Goal: Information Seeking & Learning: Learn about a topic

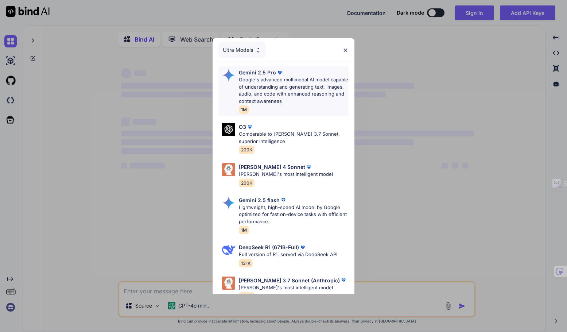
type textarea "x"
click at [278, 99] on p "Google's advanced multimodal AI model capable of understanding and generating t…" at bounding box center [294, 90] width 110 height 28
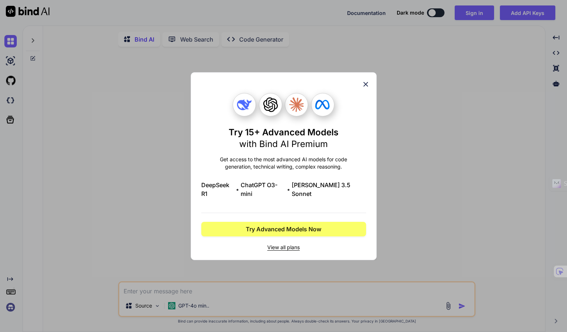
click at [289, 244] on span "View all plans" at bounding box center [283, 247] width 165 height 7
click at [365, 86] on icon at bounding box center [366, 84] width 8 height 8
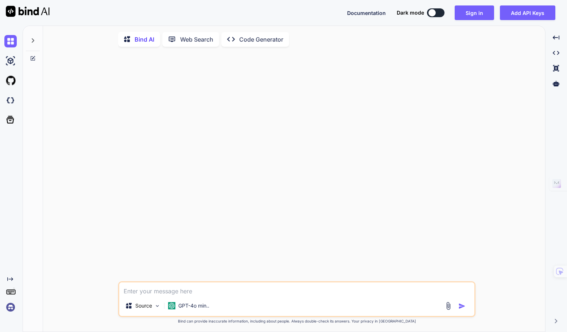
click at [9, 306] on img at bounding box center [10, 307] width 12 height 12
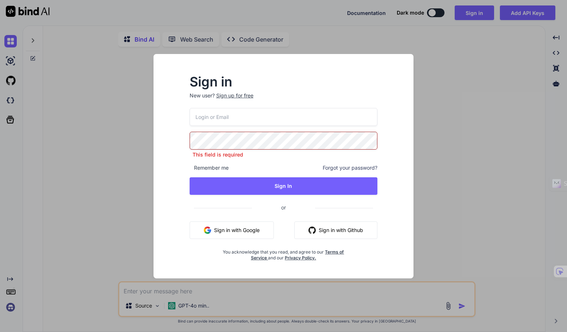
click at [221, 123] on input "email" at bounding box center [284, 117] width 188 height 18
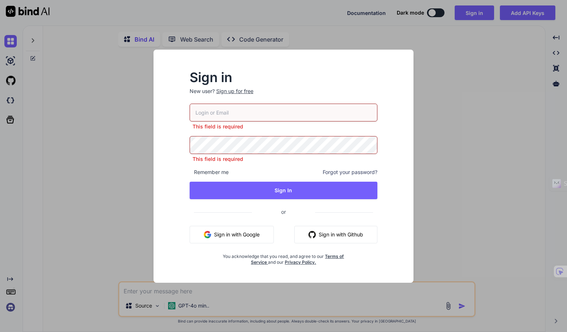
click at [230, 233] on button "Sign in with Google" at bounding box center [232, 235] width 84 height 18
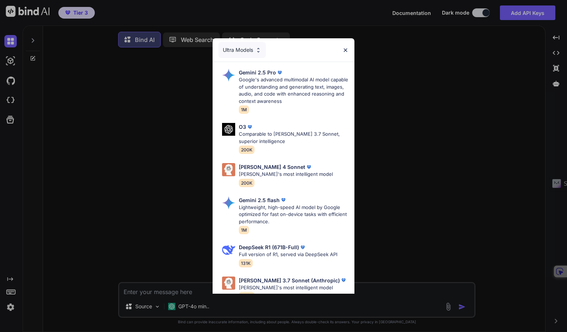
click at [248, 53] on div "Ultra Models" at bounding box center [242, 50] width 47 height 16
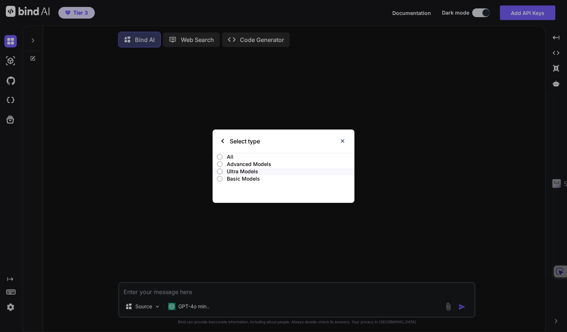
click at [218, 162] on input "Advanced Models" at bounding box center [219, 164] width 5 height 6
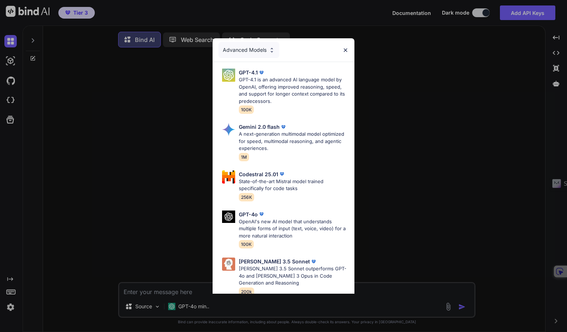
click at [255, 50] on div "Advanced Models" at bounding box center [249, 50] width 61 height 16
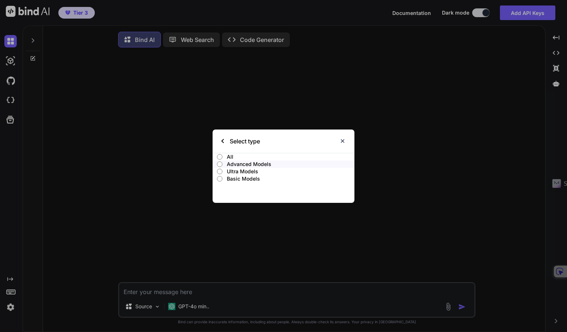
click at [230, 171] on p "Ultra Models" at bounding box center [291, 171] width 128 height 7
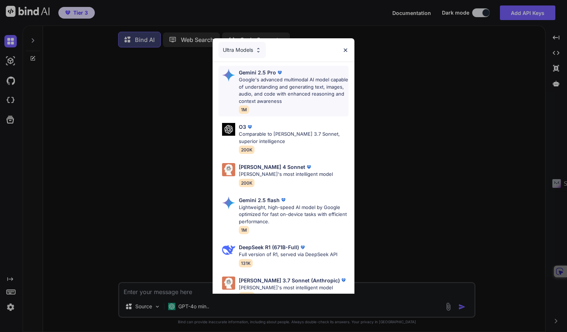
click at [282, 92] on p "Google's advanced multimodal AI model capable of understanding and generating t…" at bounding box center [294, 90] width 110 height 28
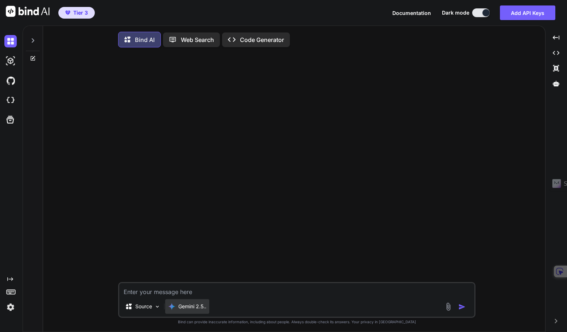
click at [189, 304] on div "Gemini 2.5.." at bounding box center [187, 306] width 44 height 15
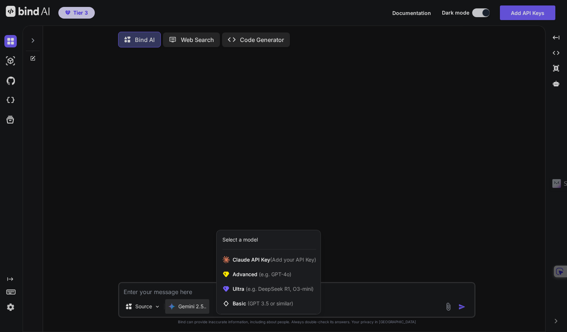
click at [190, 305] on div at bounding box center [283, 166] width 567 height 332
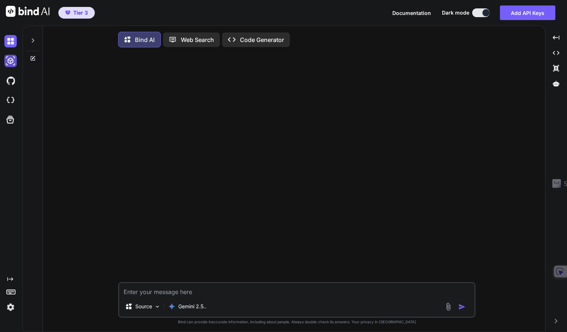
click at [11, 60] on img at bounding box center [10, 61] width 12 height 12
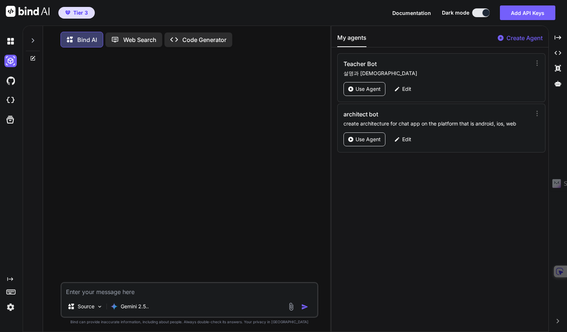
click at [181, 41] on icon "Created with Pixso." at bounding box center [176, 40] width 12 height 8
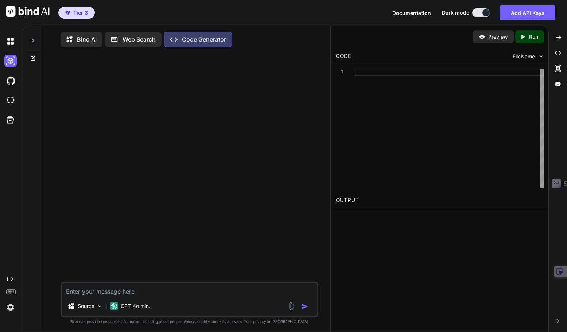
click at [137, 42] on p "Web Search" at bounding box center [139, 39] width 33 height 9
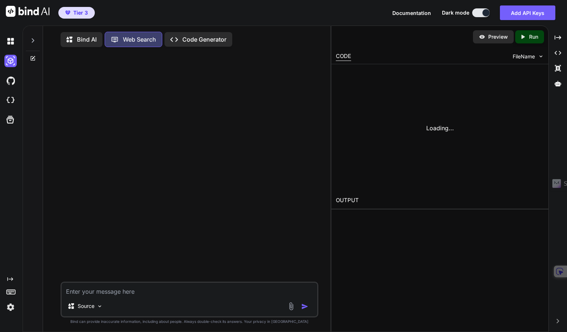
scroll to position [3, 0]
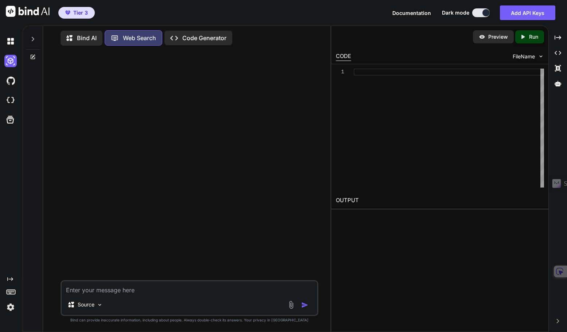
click at [82, 34] on p "Bind AI" at bounding box center [87, 38] width 20 height 9
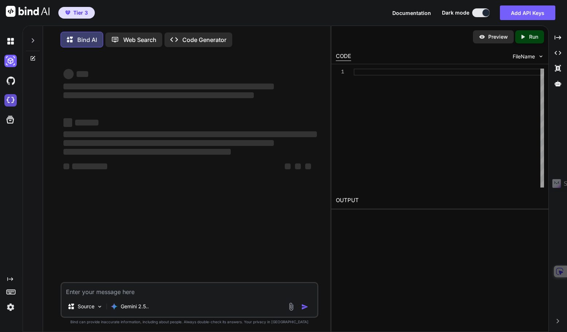
click at [9, 101] on img at bounding box center [10, 100] width 12 height 12
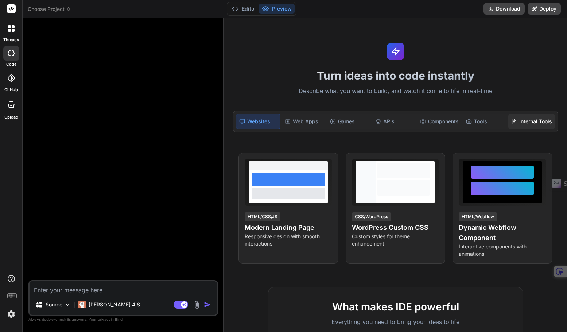
click at [524, 121] on div "Internal Tools" at bounding box center [532, 121] width 47 height 15
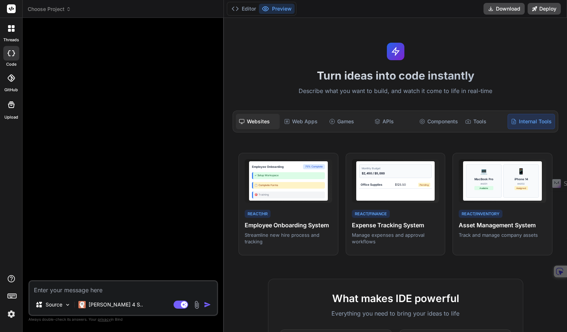
click at [254, 120] on div "Websites" at bounding box center [258, 121] width 44 height 15
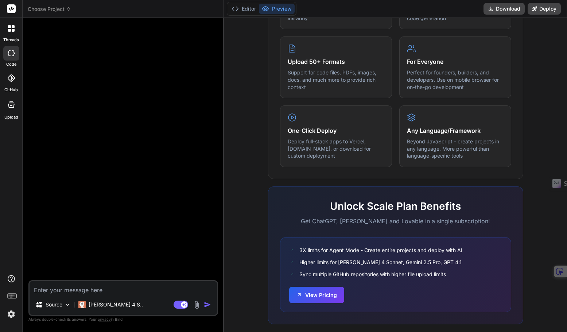
scroll to position [381, 0]
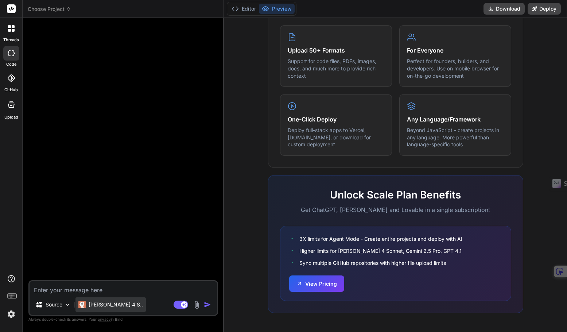
click at [112, 307] on p "[PERSON_NAME] 4 S.." at bounding box center [116, 304] width 54 height 7
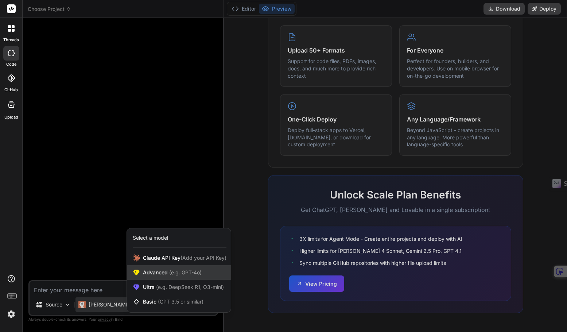
click at [176, 273] on span "(e.g. GPT-4o)" at bounding box center [185, 272] width 34 height 6
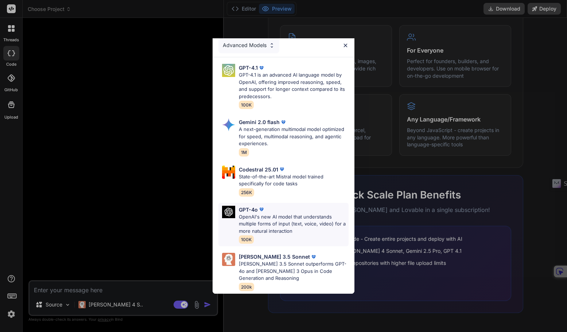
scroll to position [0, 0]
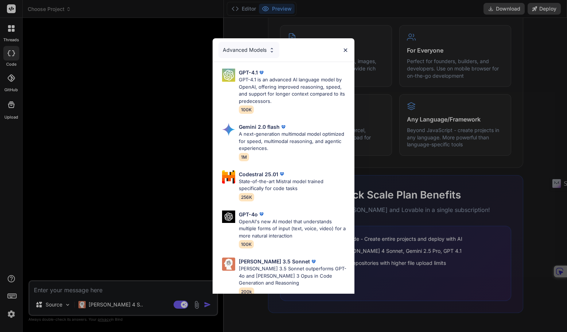
click at [247, 50] on div "Advanced Models" at bounding box center [249, 50] width 61 height 16
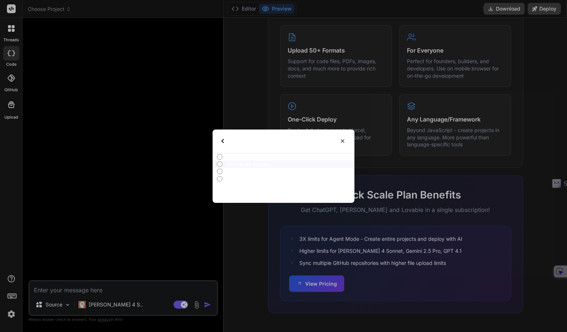
click at [220, 163] on input "Advanced Models" at bounding box center [219, 164] width 5 height 6
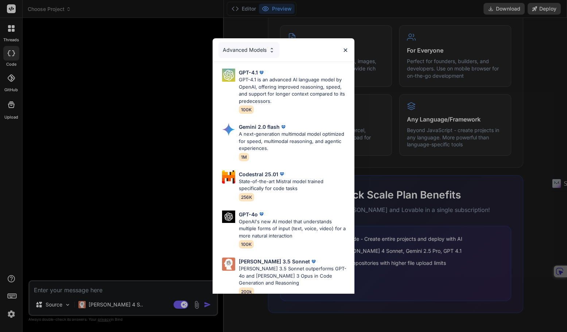
click at [246, 50] on div "Advanced Models" at bounding box center [249, 50] width 61 height 16
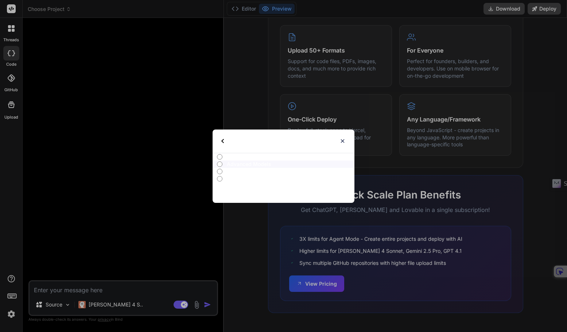
click at [220, 155] on input "All" at bounding box center [219, 157] width 5 height 6
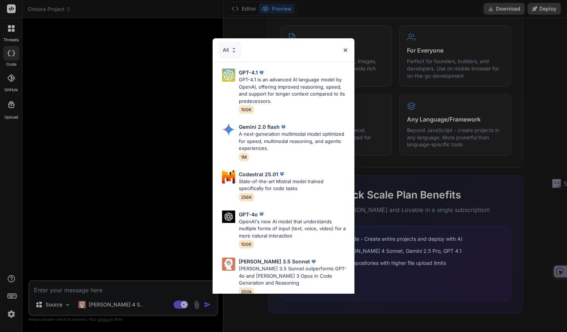
click at [229, 49] on div "All" at bounding box center [230, 50] width 23 height 16
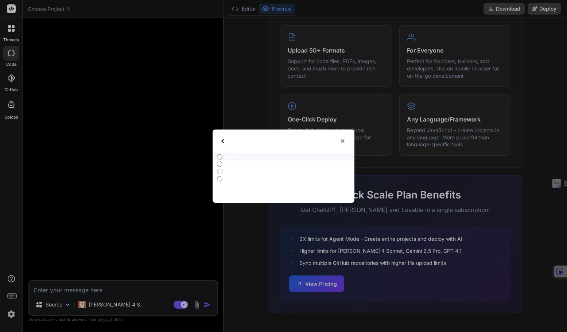
click at [218, 171] on input "Ultra Models" at bounding box center [219, 172] width 5 height 6
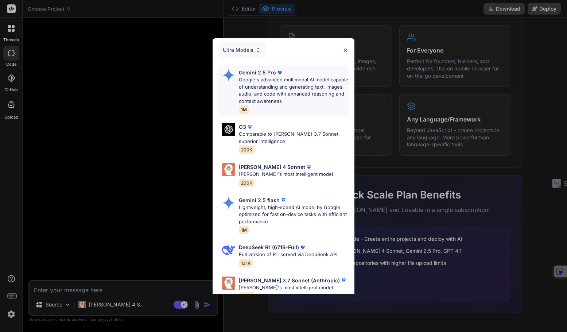
click at [266, 97] on p "Google's advanced multimodal AI model capable of understanding and generating t…" at bounding box center [294, 90] width 110 height 28
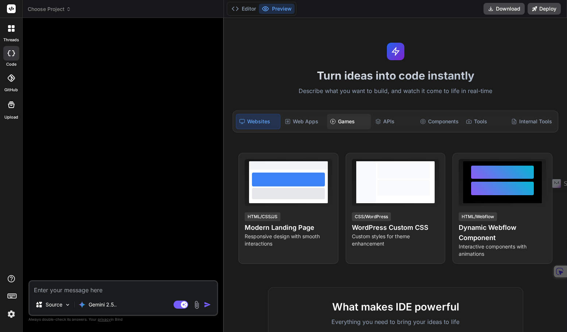
click at [345, 121] on div "Games" at bounding box center [349, 121] width 44 height 15
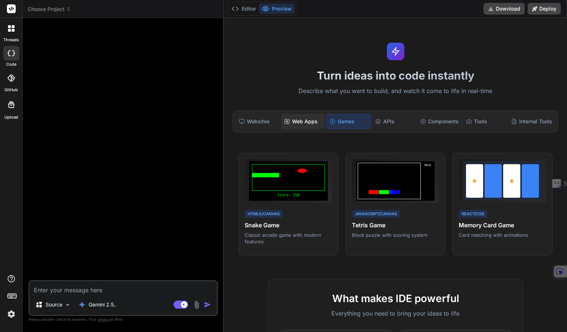
click at [310, 120] on div "Web Apps" at bounding box center [303, 121] width 44 height 15
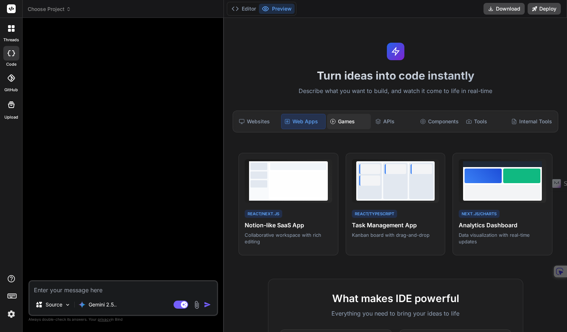
click at [332, 120] on icon at bounding box center [333, 122] width 6 height 6
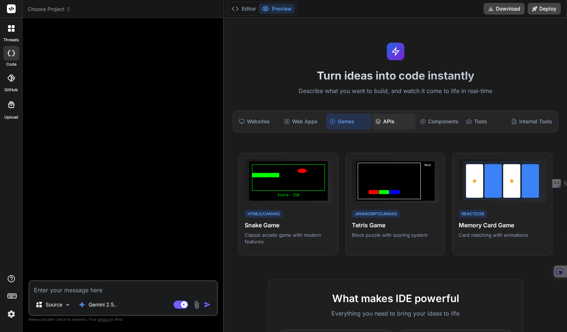
click at [373, 121] on div "APIs" at bounding box center [394, 121] width 44 height 15
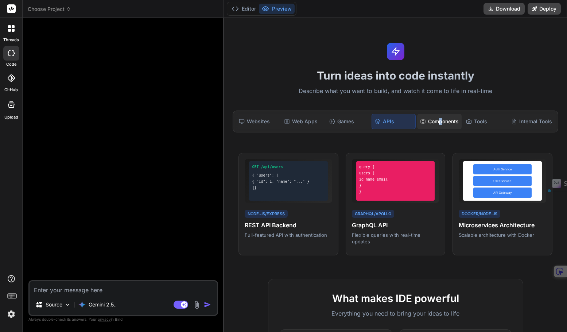
click at [440, 120] on div "Components" at bounding box center [439, 121] width 45 height 15
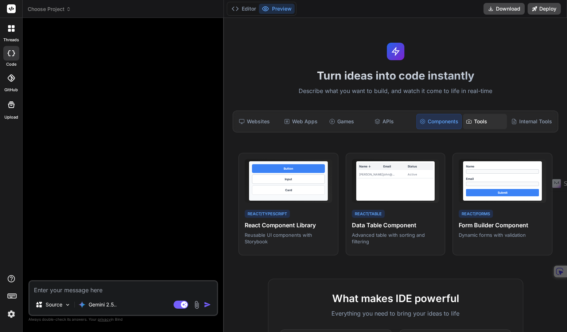
click at [474, 121] on div "Tools" at bounding box center [485, 121] width 44 height 15
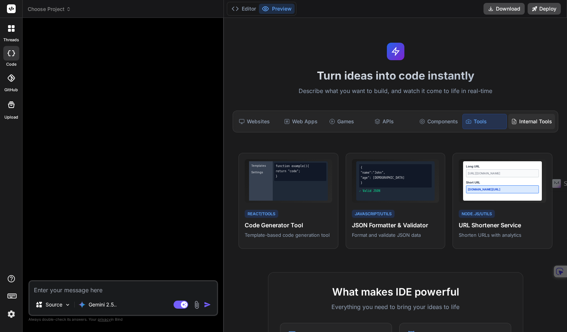
click at [526, 117] on div "Internal Tools" at bounding box center [532, 121] width 47 height 15
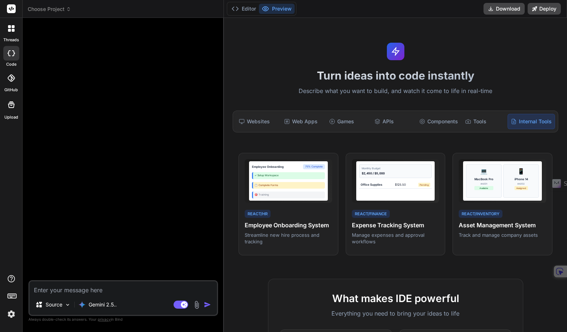
scroll to position [219, 0]
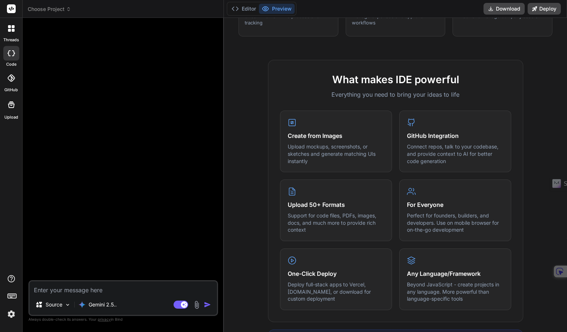
click at [13, 82] on div at bounding box center [11, 78] width 16 height 16
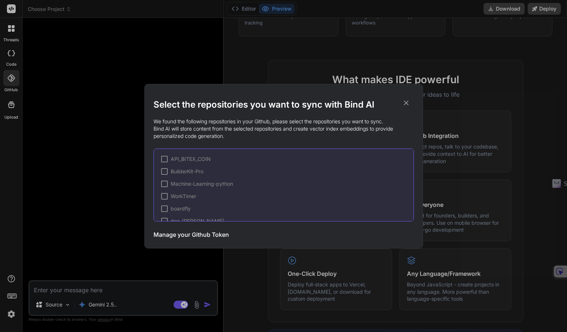
click at [407, 103] on icon at bounding box center [406, 102] width 5 height 5
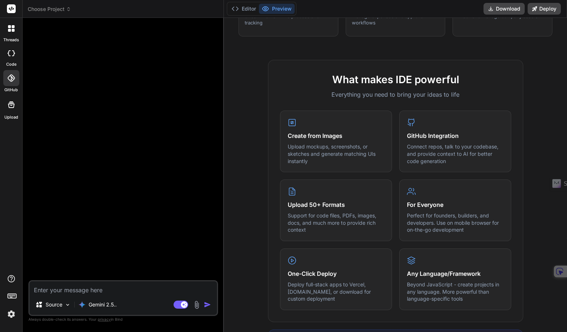
click at [12, 104] on icon at bounding box center [11, 104] width 7 height 7
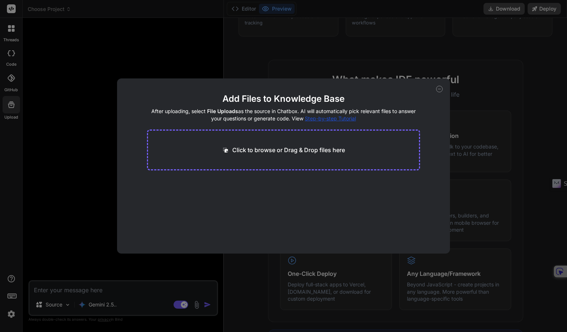
click at [482, 78] on div "Add Files to Knowledge Base After uploading, select File Uploads as the source …" at bounding box center [283, 166] width 567 height 332
type textarea "x"
